Goal: Information Seeking & Learning: Ask a question

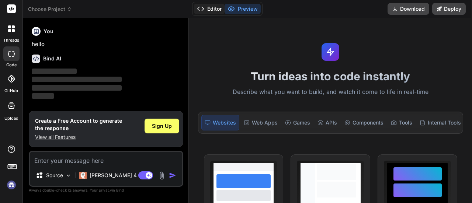
click at [205, 7] on button "Editor" at bounding box center [209, 9] width 31 height 10
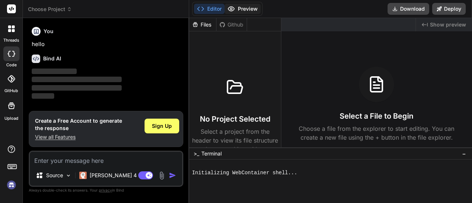
click at [244, 8] on button "Preview" at bounding box center [242, 9] width 36 height 10
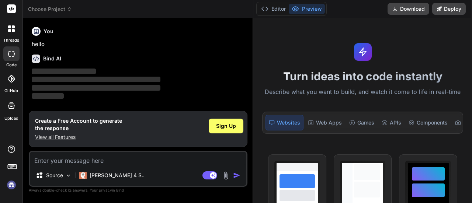
type textarea "x"
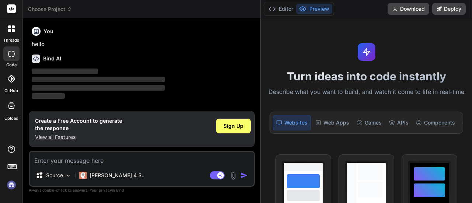
drag, startPoint x: 188, startPoint y: 115, endPoint x: 250, endPoint y: 118, distance: 62.0
click at [250, 118] on div "Bind AI Web Search Created with Pixso. Code Generator You hello Bind AI ‌ ‌ ‌ ‌…" at bounding box center [142, 110] width 238 height 185
click at [324, 126] on div "Web Apps" at bounding box center [332, 122] width 40 height 15
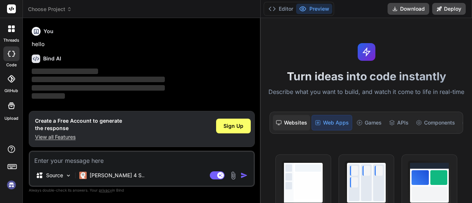
click at [296, 125] on div "Websites" at bounding box center [291, 122] width 37 height 15
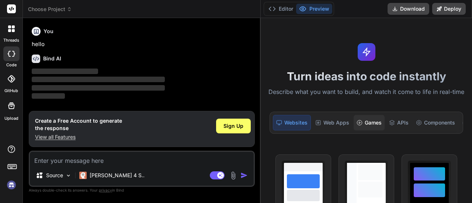
click at [363, 116] on div "Games" at bounding box center [368, 122] width 31 height 15
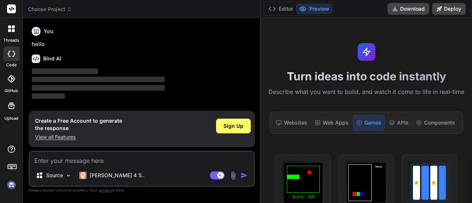
click at [388, 114] on div "Websites Web Apps Games APIs Components Tools Internal Tools" at bounding box center [365, 123] width 193 height 22
click at [395, 117] on div "APIs" at bounding box center [398, 122] width 25 height 15
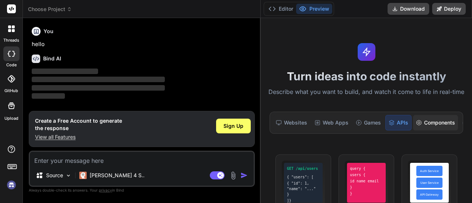
click at [427, 117] on div "Components" at bounding box center [435, 122] width 45 height 15
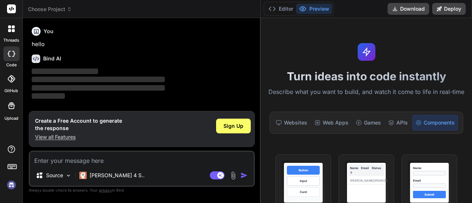
click at [265, 122] on div "Turn ideas into code instantly Describe what you want to build, and watch it co…" at bounding box center [366, 110] width 211 height 185
click at [275, 118] on div "Websites" at bounding box center [291, 122] width 37 height 15
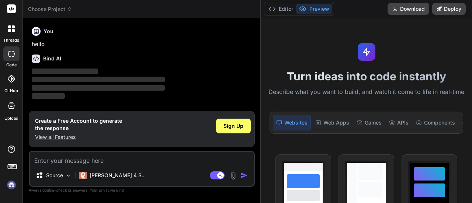
click at [70, 165] on textarea at bounding box center [142, 158] width 224 height 13
type textarea "w"
type textarea "x"
type textarea "wh"
type textarea "x"
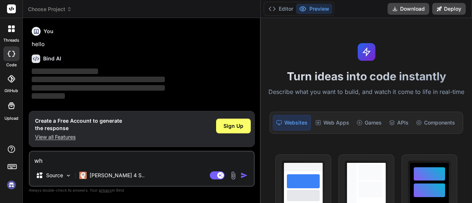
type textarea "wha"
type textarea "x"
type textarea "what"
type textarea "x"
type textarea "what"
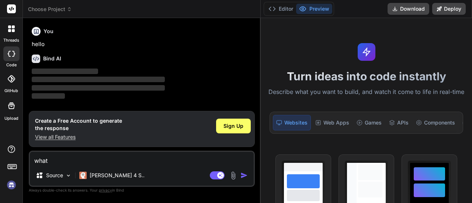
type textarea "x"
type textarea "what i"
type textarea "x"
type textarea "what is"
type textarea "x"
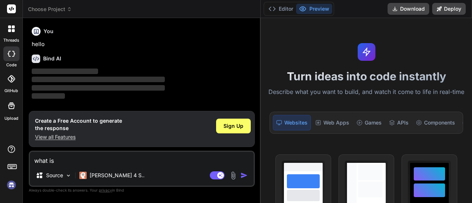
type textarea "what is"
type textarea "x"
type textarea "what is m"
type textarea "x"
type textarea "what is mc"
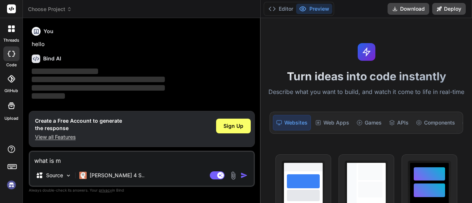
type textarea "x"
type textarea "what is mcp"
type textarea "x"
type textarea "what is mcp"
type textarea "x"
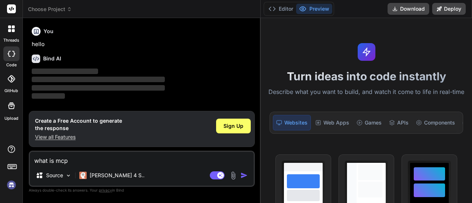
type textarea "what is mcp s"
type textarea "x"
type textarea "what is mcp se"
type textarea "x"
type textarea "what is mcp set"
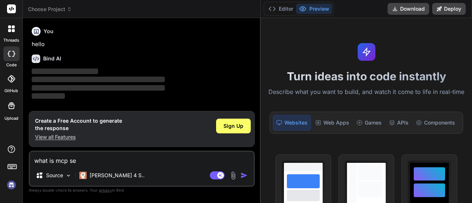
type textarea "x"
type textarea "what is mcp setv"
type textarea "x"
type textarea "what is mcp setve"
type textarea "x"
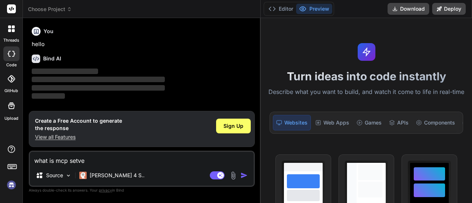
type textarea "what is mcp setver"
type textarea "x"
type textarea "what is mcp setve"
type textarea "x"
type textarea "what is mcp setv"
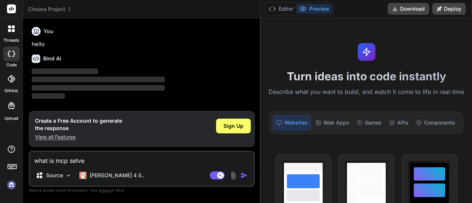
type textarea "x"
type textarea "what is mcp set"
type textarea "x"
type textarea "what is mcp se"
type textarea "x"
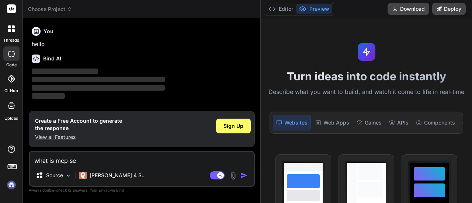
type textarea "what is mcp ser"
type textarea "x"
type textarea "what is mcp serv"
type textarea "x"
type textarea "what is mcp serve"
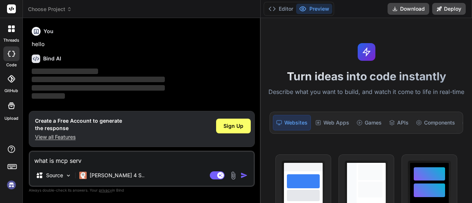
type textarea "x"
type textarea "what is mcp server"
type textarea "x"
type textarea "what is mcp server?"
type textarea "x"
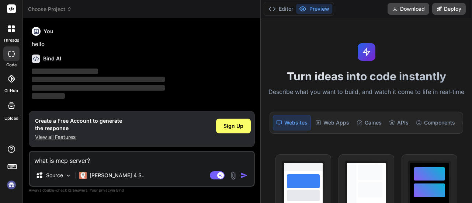
type textarea "what is mcp server?"
click at [243, 182] on div "Source [PERSON_NAME] 4 S.." at bounding box center [142, 177] width 224 height 18
click at [244, 174] on img "button" at bounding box center [243, 175] width 7 height 7
click at [241, 178] on img "button" at bounding box center [243, 175] width 7 height 7
click at [243, 177] on img "button" at bounding box center [243, 175] width 7 height 7
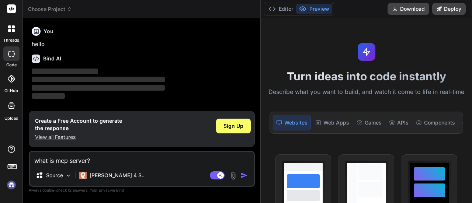
click at [50, 11] on span "Choose Project" at bounding box center [50, 9] width 44 height 7
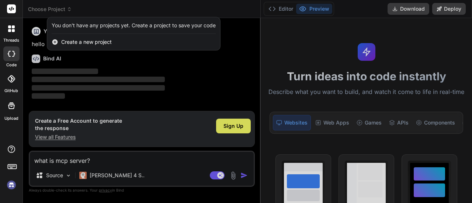
click at [279, 14] on div at bounding box center [236, 101] width 472 height 203
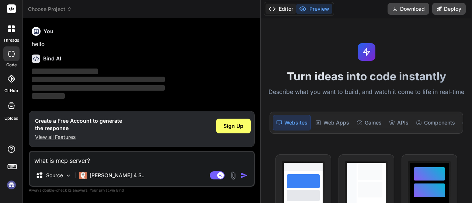
click at [281, 11] on button "Editor" at bounding box center [280, 9] width 31 height 10
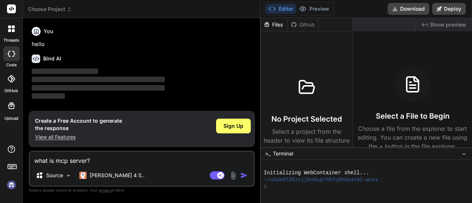
type textarea "x"
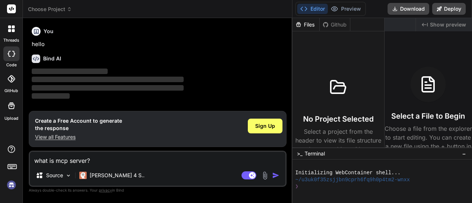
drag, startPoint x: 260, startPoint y: 97, endPoint x: 397, endPoint y: 98, distance: 137.1
click at [397, 98] on div "threads code GitHub Upload Choose Project Created with Pixso. Bind AI Web Searc…" at bounding box center [236, 101] width 472 height 203
click at [258, 123] on span "Sign Up" at bounding box center [265, 125] width 20 height 7
